Goal: Book appointment/travel/reservation

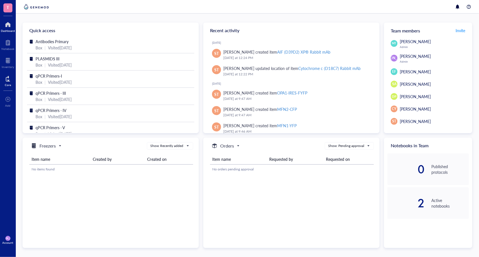
click at [8, 78] on div at bounding box center [8, 78] width 6 height 9
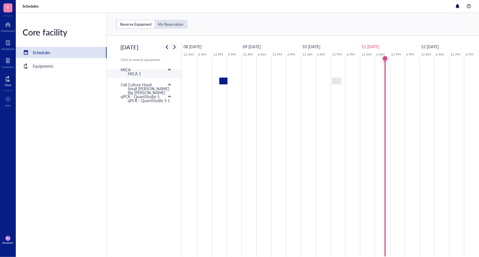
click at [146, 78] on div "MICA 1" at bounding box center [151, 73] width 57 height 9
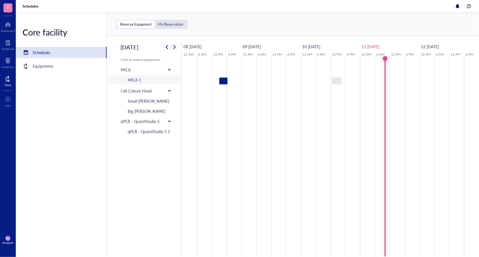
type input "[DATE]"
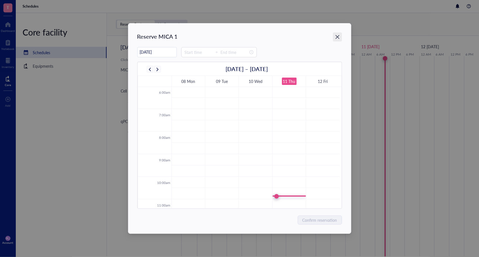
click at [337, 33] on div "Close" at bounding box center [337, 36] width 9 height 9
